Goal: Information Seeking & Learning: Find specific page/section

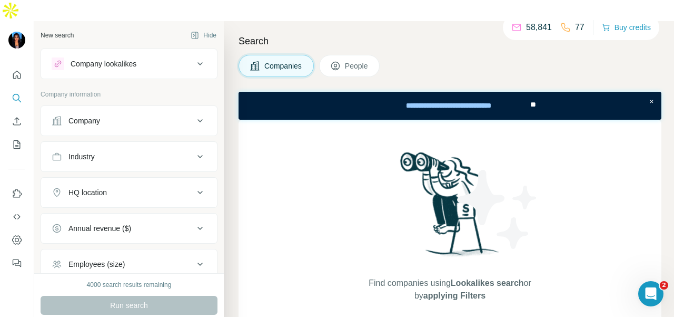
click at [142, 151] on div "Industry" at bounding box center [123, 156] width 142 height 11
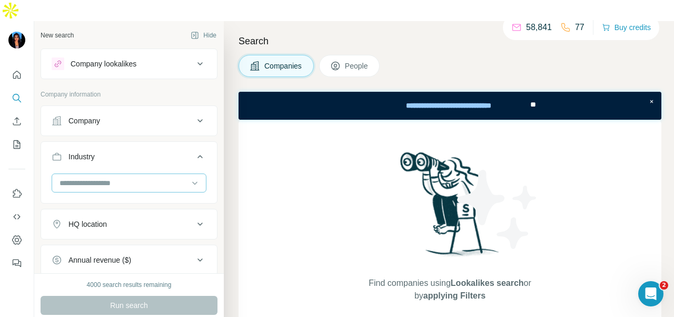
click at [162, 177] on input at bounding box center [123, 183] width 130 height 12
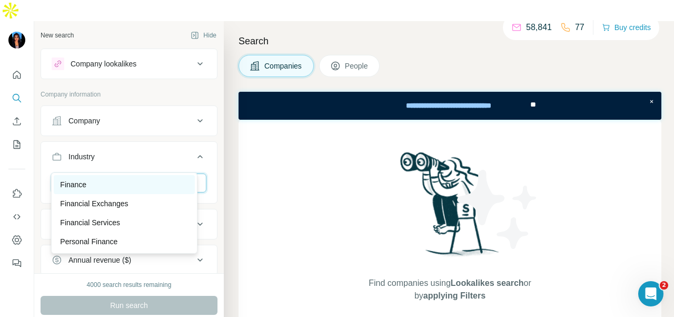
type input "*****"
click at [173, 181] on div "Finance" at bounding box center [124, 184] width 129 height 11
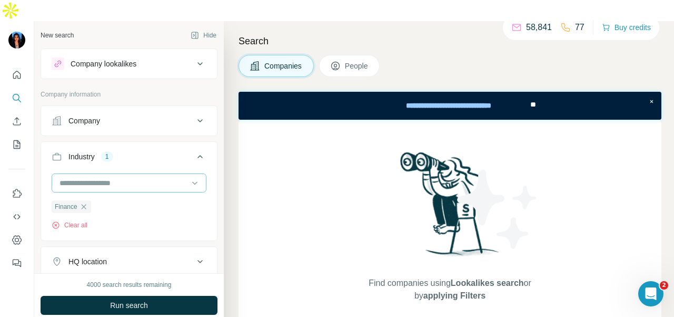
click at [142, 177] on input at bounding box center [123, 183] width 130 height 12
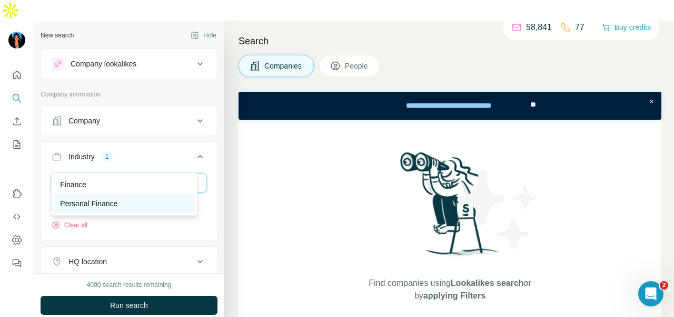
type input "*******"
click at [145, 203] on div "Personal Finance" at bounding box center [124, 203] width 129 height 11
click at [126, 177] on input at bounding box center [123, 183] width 130 height 12
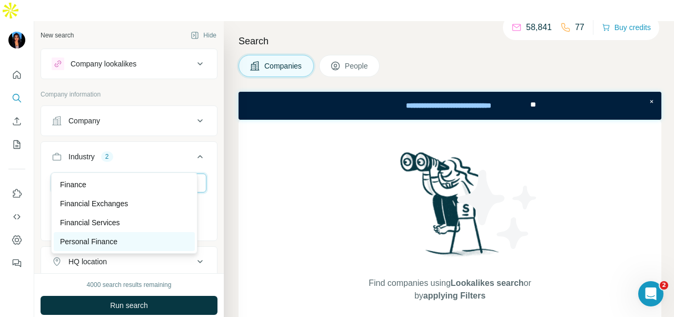
type input "*****"
click at [144, 243] on div "Personal Finance" at bounding box center [124, 241] width 129 height 11
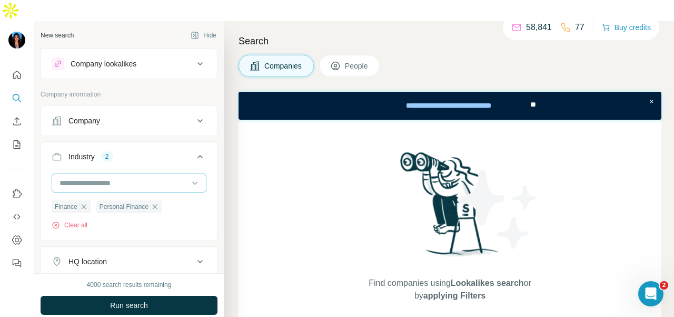
click at [131, 174] on div at bounding box center [123, 183] width 130 height 18
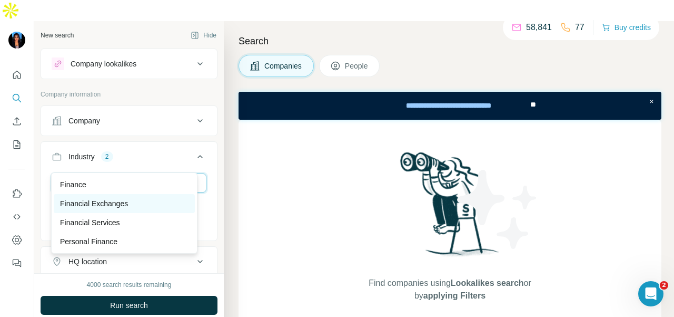
type input "*****"
click at [120, 197] on div "Financial Exchanges" at bounding box center [124, 203] width 141 height 19
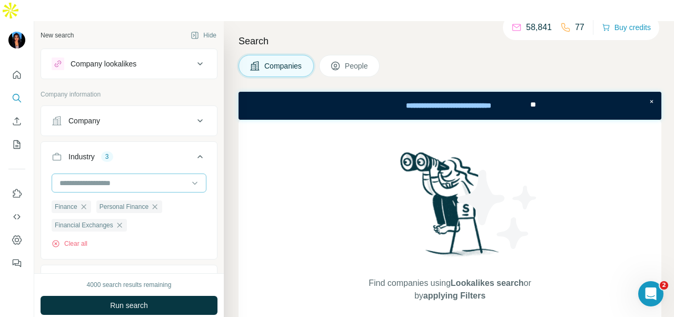
click at [142, 177] on input at bounding box center [123, 183] width 130 height 12
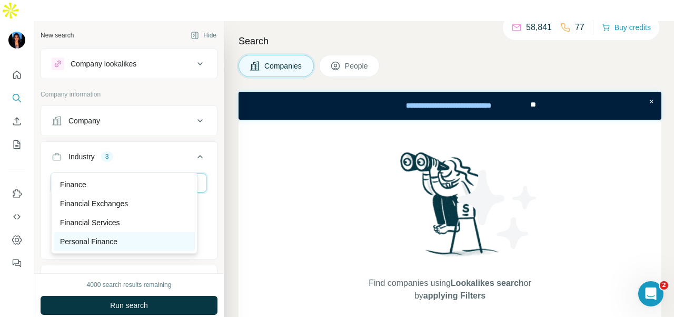
type input "*****"
click at [114, 234] on div "Personal Finance" at bounding box center [124, 241] width 141 height 19
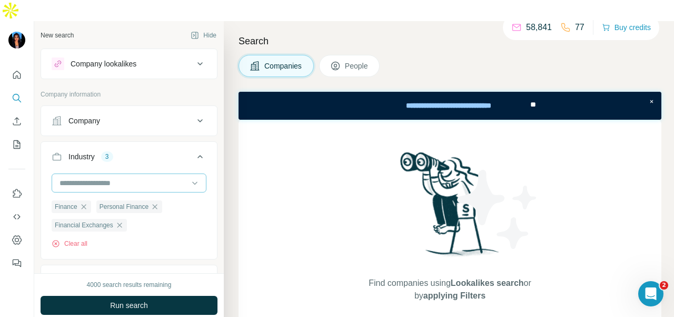
click at [102, 177] on input at bounding box center [123, 183] width 130 height 12
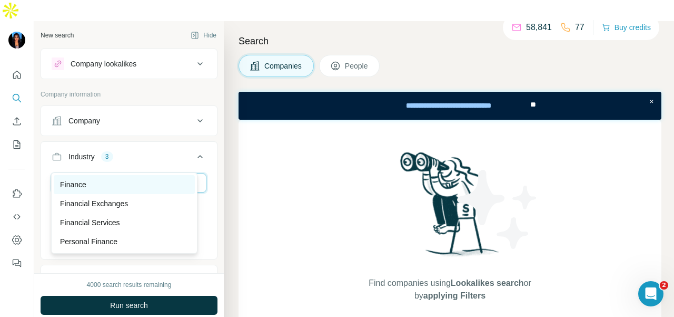
type input "*****"
click at [94, 187] on div "Finance" at bounding box center [124, 184] width 129 height 11
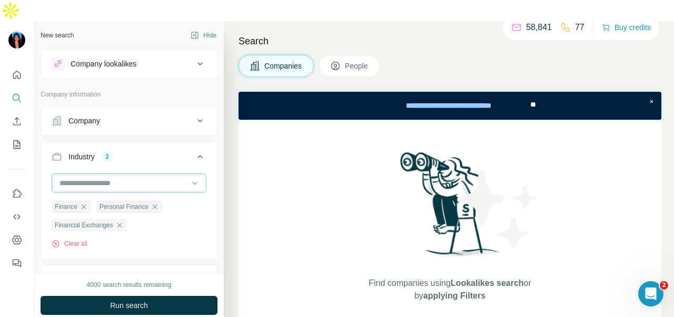
click at [106, 174] on div at bounding box center [123, 183] width 130 height 18
type input "*******"
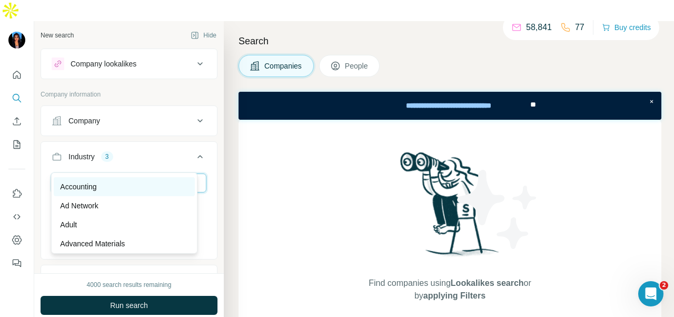
scroll to position [53, 0]
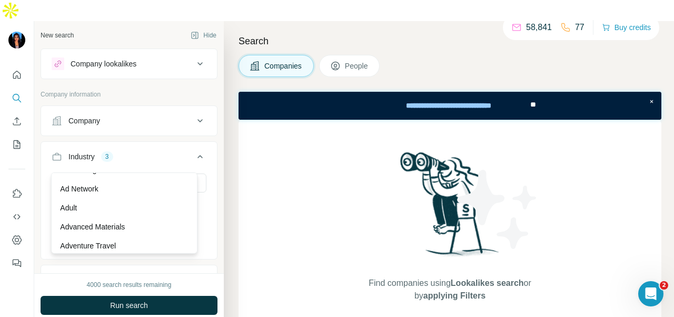
click at [265, 236] on div "Find companies using Lookalikes search or by applying Filters" at bounding box center [450, 226] width 423 height 212
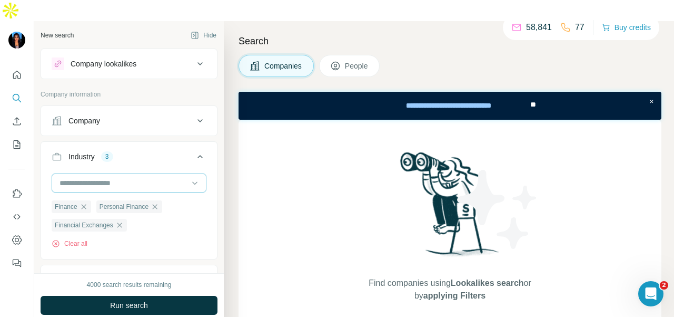
click at [129, 174] on div at bounding box center [123, 183] width 130 height 18
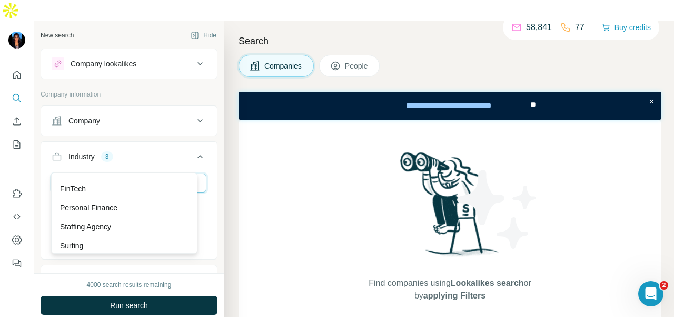
scroll to position [0, 0]
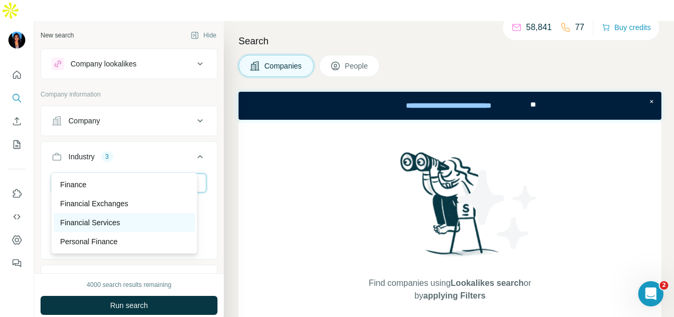
type input "*****"
click at [140, 219] on div "Financial Services" at bounding box center [124, 222] width 129 height 11
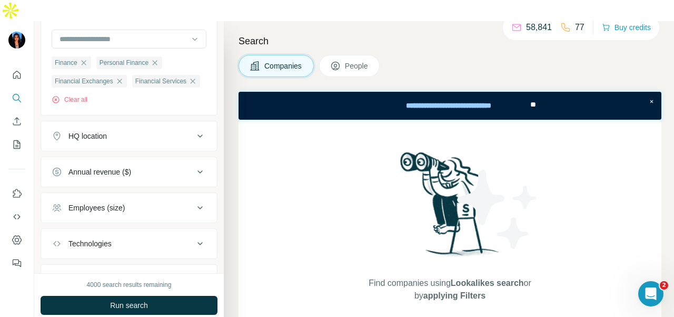
scroll to position [105, 0]
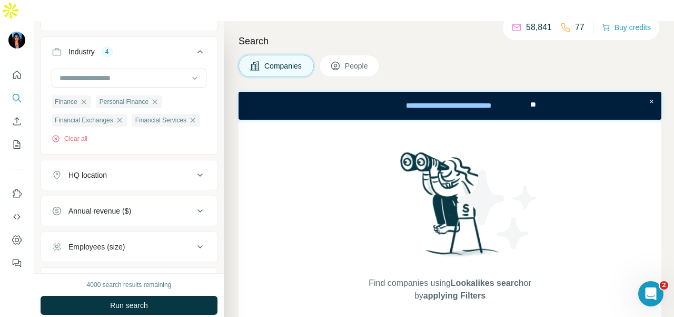
click at [345, 55] on button "People" at bounding box center [349, 66] width 61 height 22
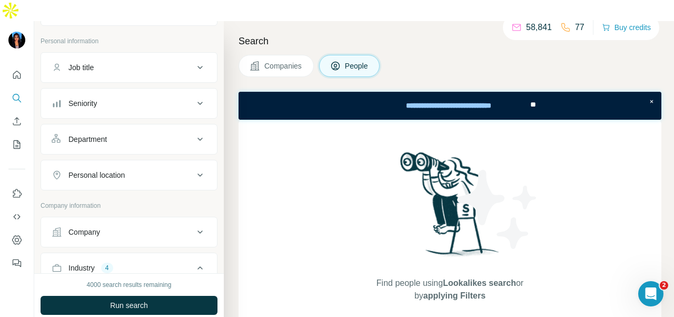
scroll to position [52, 0]
drag, startPoint x: 142, startPoint y: 122, endPoint x: 142, endPoint y: 134, distance: 12.1
click at [142, 128] on button "Department" at bounding box center [129, 140] width 176 height 25
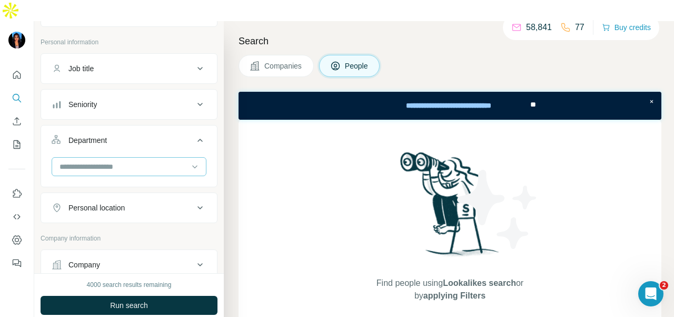
click at [143, 161] on input at bounding box center [123, 167] width 130 height 12
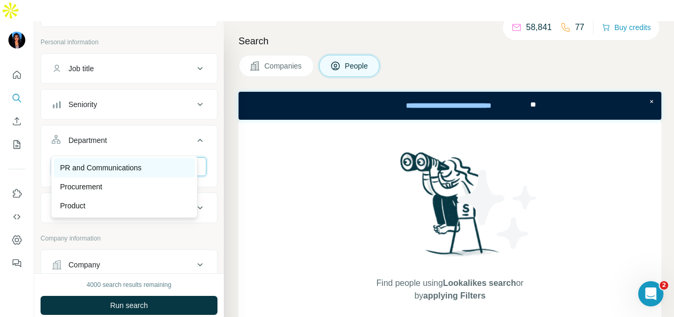
type input "**"
click at [157, 172] on div "PR and Communications" at bounding box center [124, 167] width 129 height 11
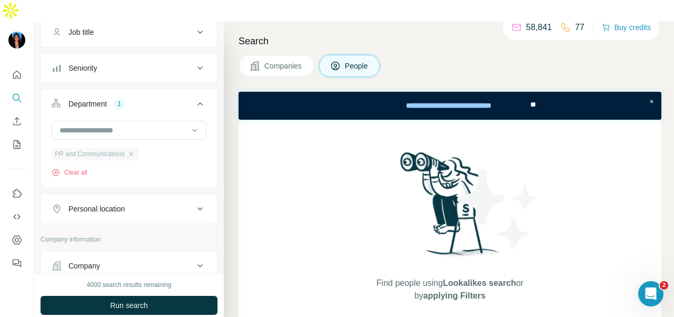
scroll to position [105, 0]
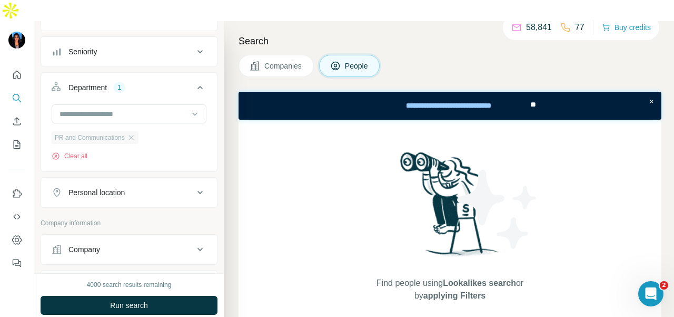
click at [123, 187] on div "Personal location" at bounding box center [96, 192] width 56 height 11
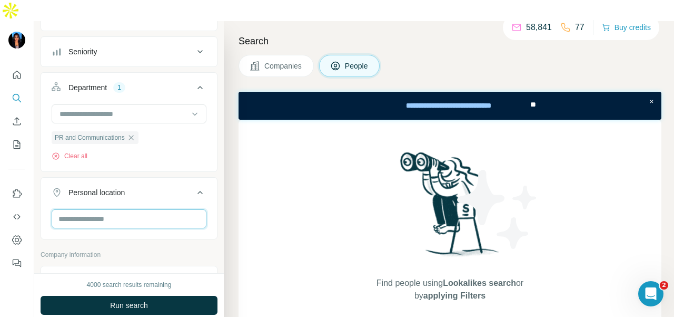
click at [128, 209] on input "text" at bounding box center [129, 218] width 155 height 19
type input "*********"
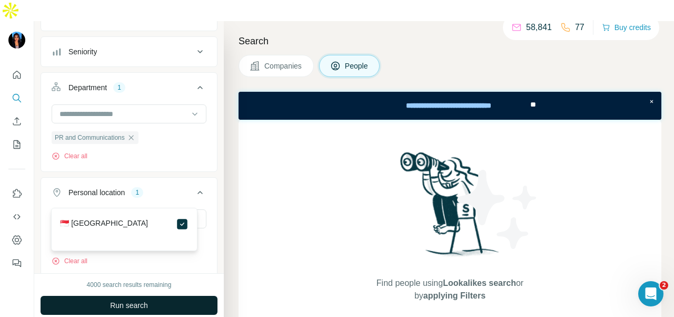
click at [179, 296] on button "Run search" at bounding box center [129, 305] width 177 height 19
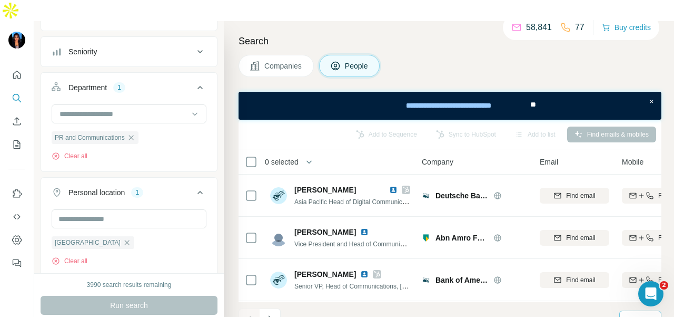
click at [634, 314] on div "10" at bounding box center [639, 319] width 26 height 11
click at [632, 218] on p "60" at bounding box center [633, 218] width 8 height 11
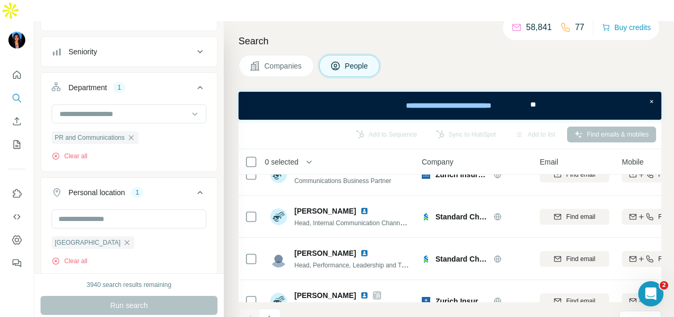
click at [271, 314] on icon "Navigate to next page" at bounding box center [270, 319] width 11 height 11
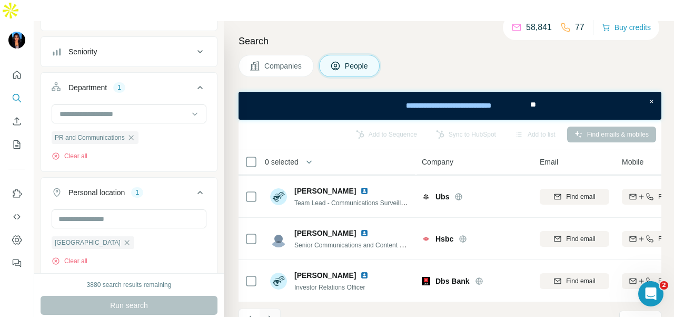
click at [271, 314] on icon "Navigate to next page" at bounding box center [270, 319] width 11 height 11
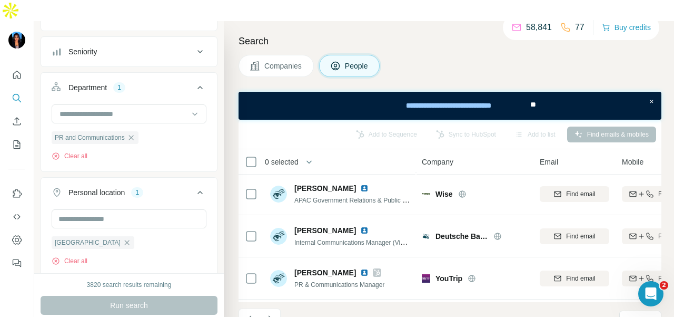
scroll to position [0, 0]
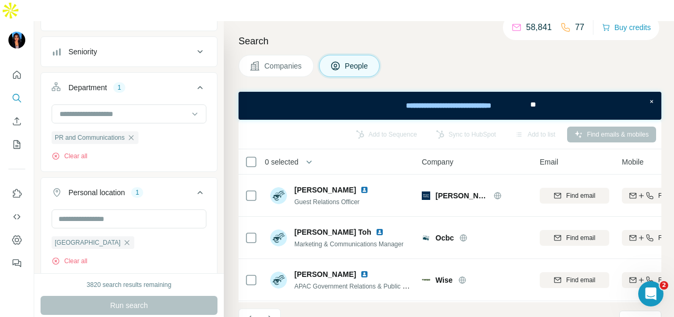
click at [273, 314] on icon "Navigate to next page" at bounding box center [270, 319] width 11 height 11
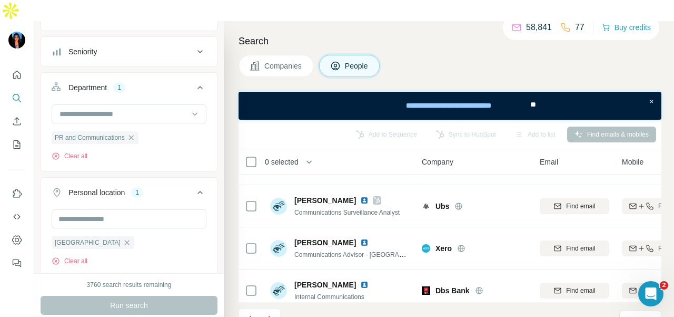
scroll to position [2404, 0]
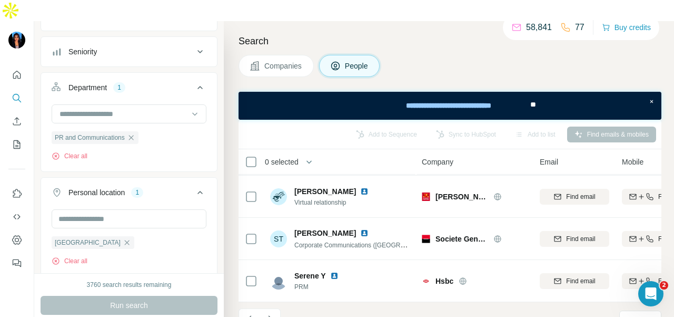
click at [273, 314] on icon "Navigate to next page" at bounding box center [270, 319] width 11 height 11
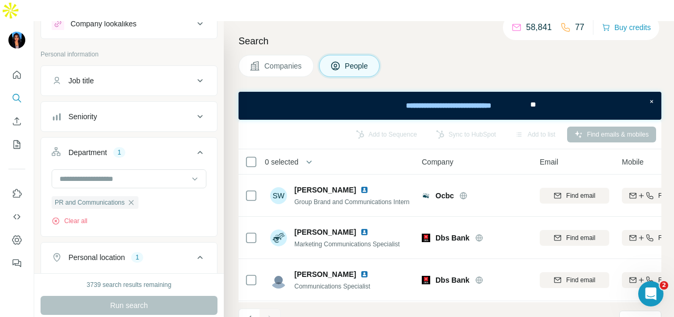
scroll to position [0, 0]
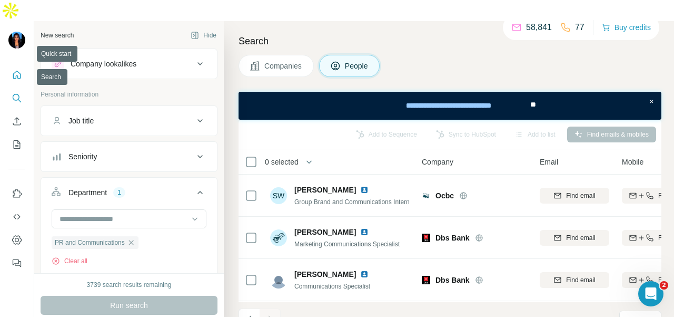
click at [14, 71] on icon "Quick start" at bounding box center [17, 75] width 8 height 8
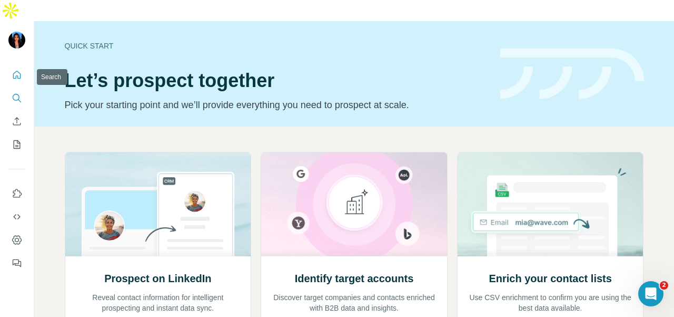
click at [23, 89] on button "Search" at bounding box center [16, 98] width 17 height 19
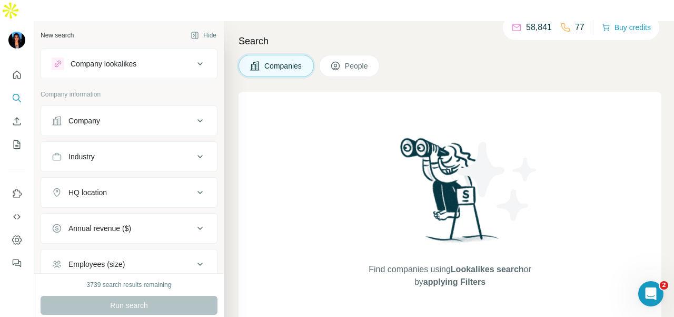
click at [95, 115] on div "Company" at bounding box center [84, 120] width 32 height 11
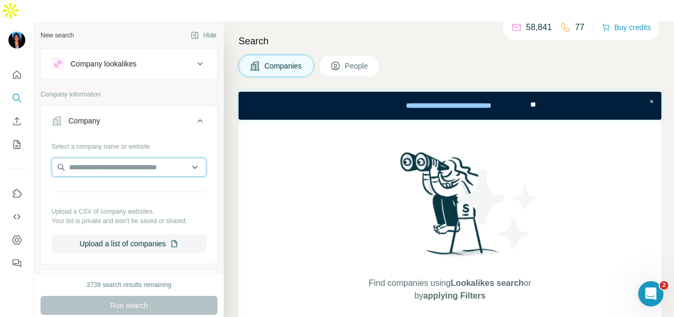
click at [117, 158] on input "text" at bounding box center [129, 167] width 155 height 19
paste input "**********"
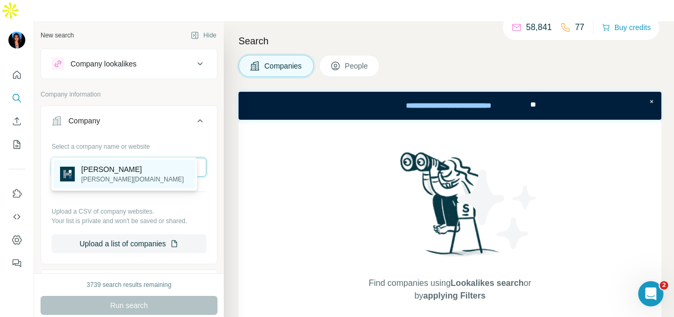
type input "**********"
click at [145, 175] on div "[PERSON_NAME] [PERSON_NAME][DOMAIN_NAME]" at bounding box center [124, 174] width 141 height 28
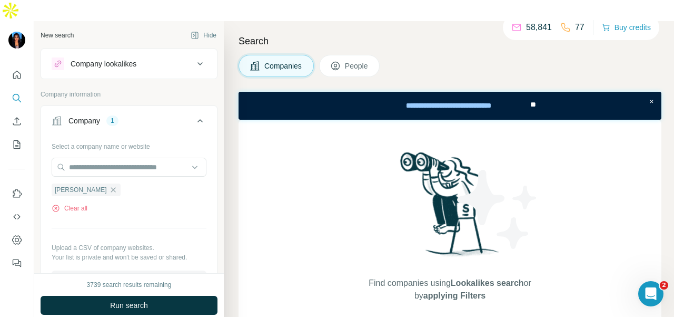
click at [361, 61] on span "People" at bounding box center [357, 66] width 24 height 11
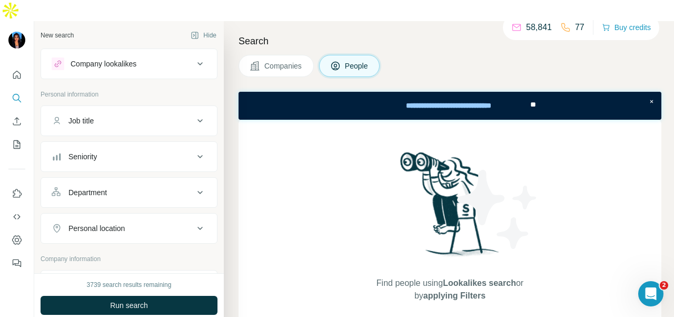
click at [194, 186] on icon at bounding box center [200, 192] width 13 height 13
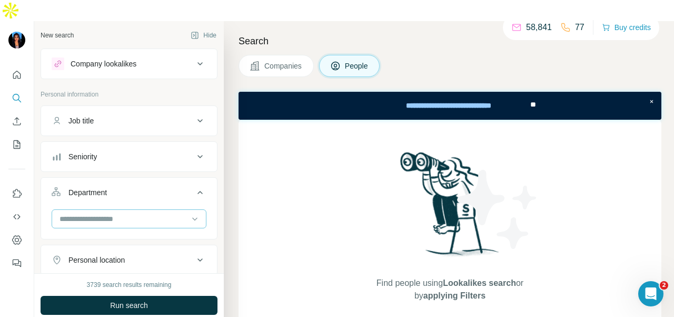
click at [160, 213] on input at bounding box center [123, 219] width 130 height 12
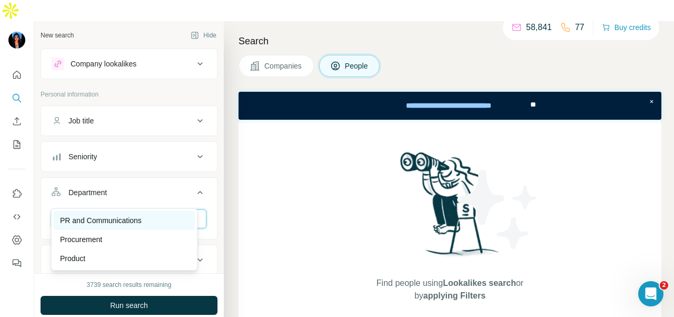
type input "**"
click at [173, 220] on div "PR and Communications" at bounding box center [124, 220] width 129 height 11
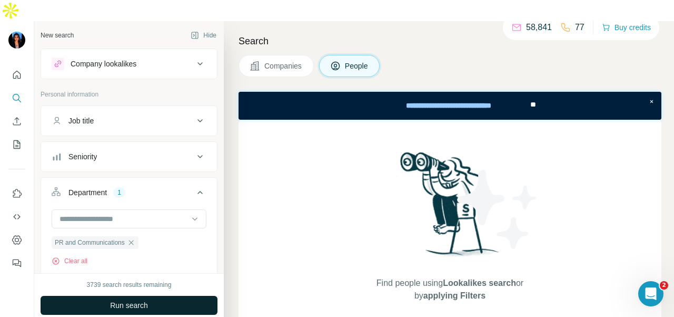
click at [166, 296] on button "Run search" at bounding box center [129, 305] width 177 height 19
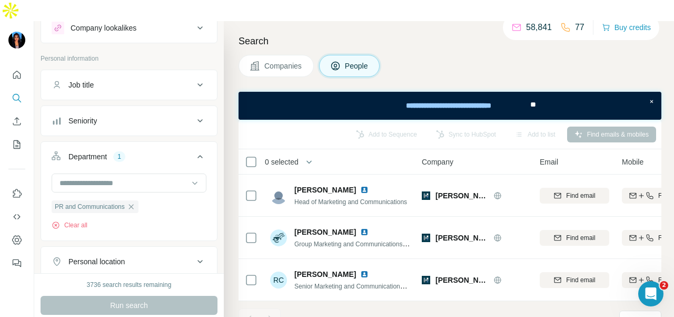
scroll to position [53, 0]
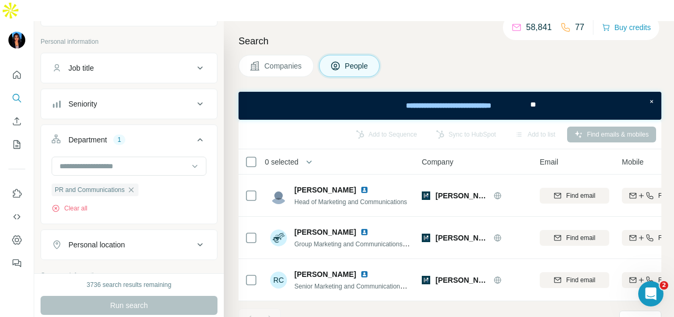
click at [162, 239] on div "Personal location" at bounding box center [123, 244] width 142 height 11
click at [140, 261] on input "text" at bounding box center [129, 270] width 155 height 19
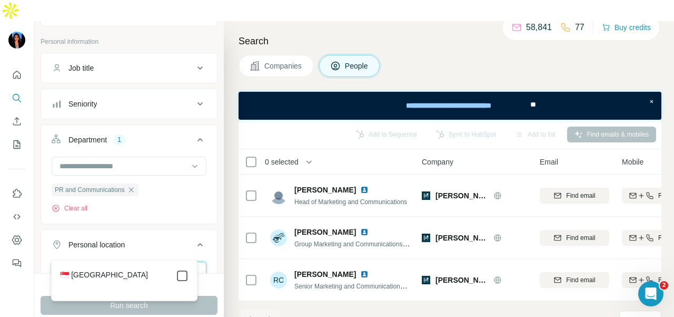
type input "*********"
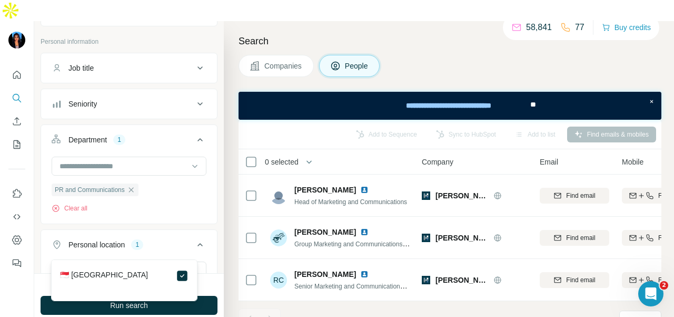
click at [194, 238] on icon at bounding box center [200, 244] width 13 height 13
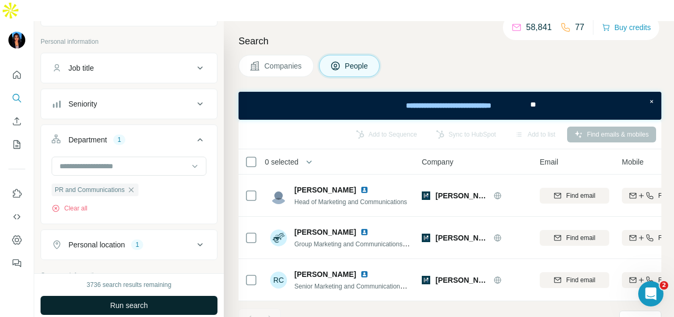
click at [180, 296] on button "Run search" at bounding box center [129, 305] width 177 height 19
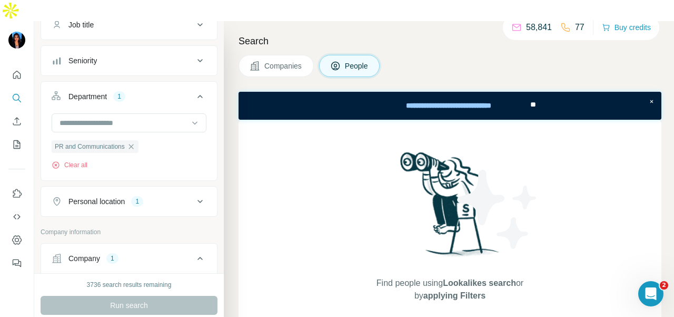
scroll to position [105, 0]
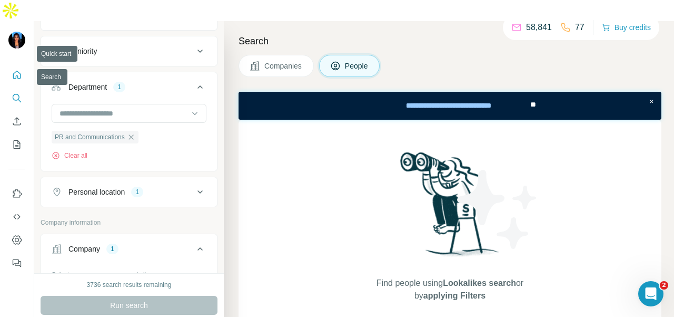
click at [25, 59] on div at bounding box center [17, 165] width 34 height 213
click at [19, 70] on icon "Quick start" at bounding box center [17, 75] width 11 height 11
click at [15, 70] on icon "Quick start" at bounding box center [17, 75] width 11 height 11
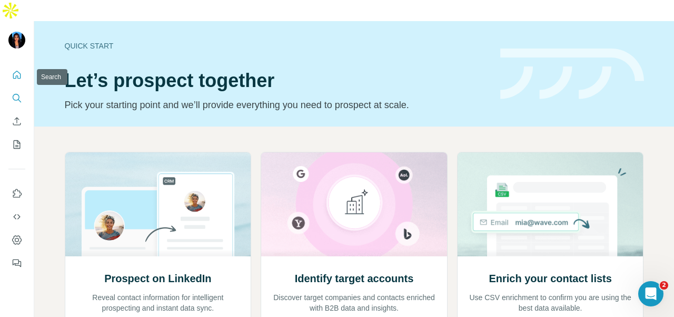
click at [21, 93] on icon "Search" at bounding box center [17, 98] width 11 height 11
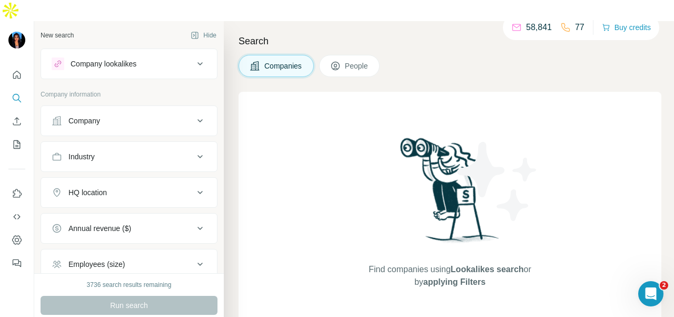
drag, startPoint x: 104, startPoint y: 92, endPoint x: 104, endPoint y: 100, distance: 7.4
click at [104, 108] on button "Company" at bounding box center [129, 120] width 176 height 25
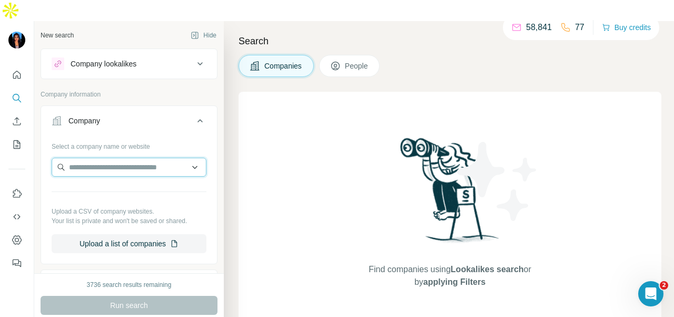
click at [98, 158] on input "text" at bounding box center [129, 167] width 155 height 19
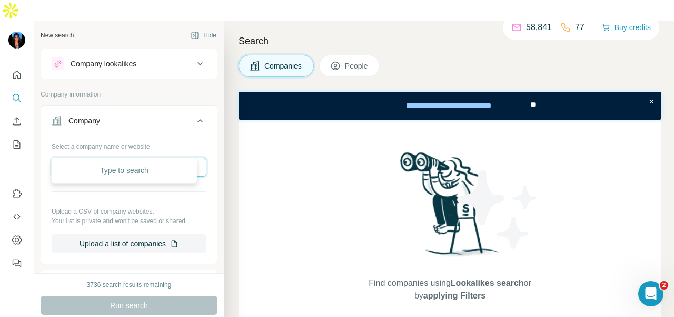
paste input "**********"
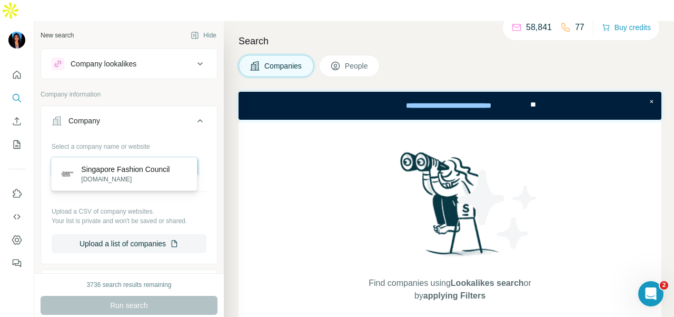
type input "**********"
click at [132, 171] on p "Singapore Fashion Council" at bounding box center [125, 169] width 89 height 11
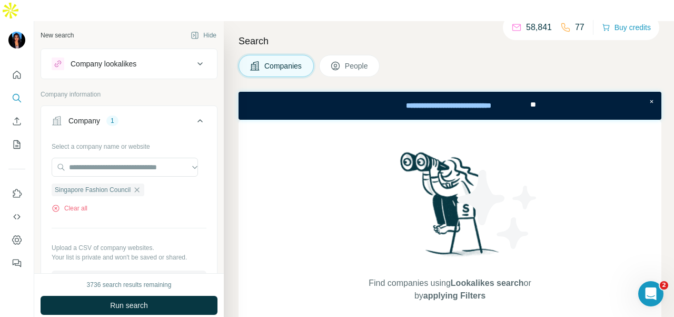
scroll to position [158, 0]
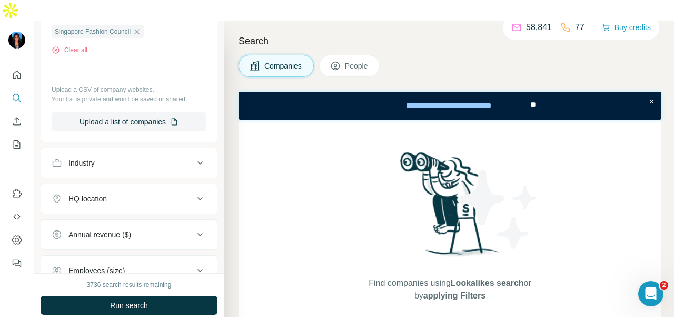
drag, startPoint x: 349, startPoint y: 48, endPoint x: 336, endPoint y: 51, distance: 13.5
click at [350, 61] on span "People" at bounding box center [357, 66] width 24 height 11
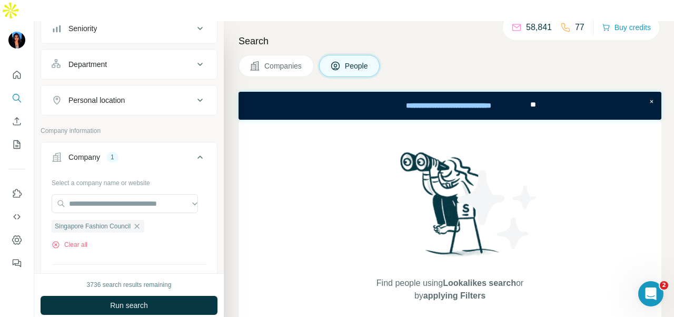
scroll to position [53, 0]
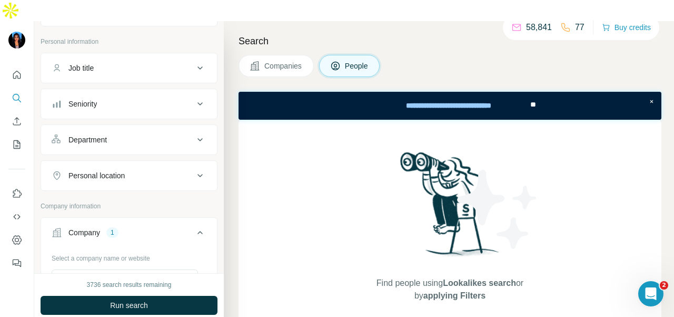
click at [168, 134] on div "Department" at bounding box center [123, 139] width 142 height 11
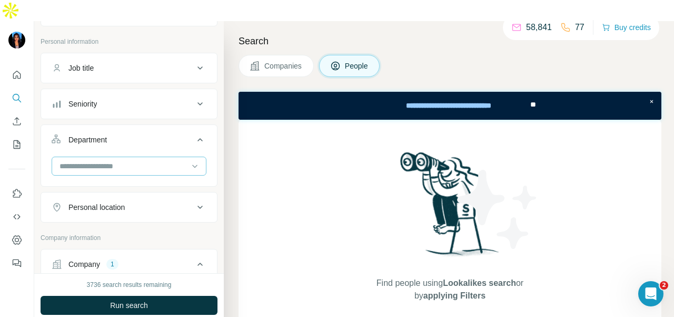
click at [149, 160] on input at bounding box center [123, 166] width 130 height 12
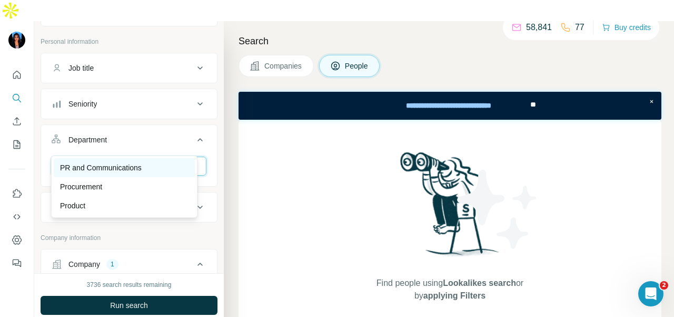
type input "**"
click at [140, 160] on div "PR and Communications" at bounding box center [124, 167] width 141 height 19
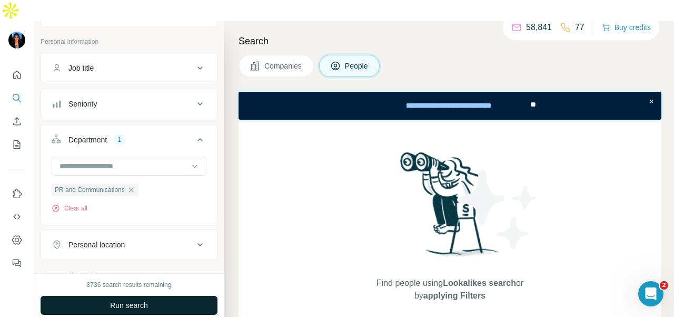
click at [190, 296] on button "Run search" at bounding box center [129, 305] width 177 height 19
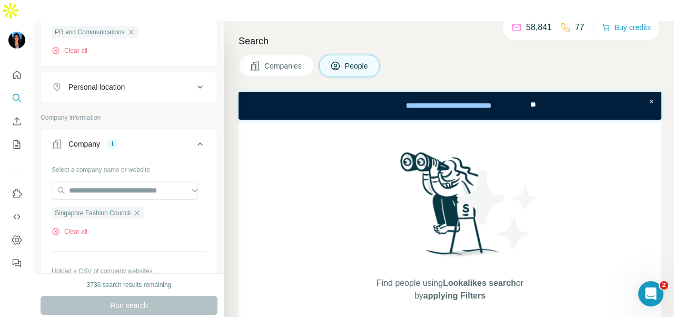
scroll to position [211, 0]
